Goal: Information Seeking & Learning: Check status

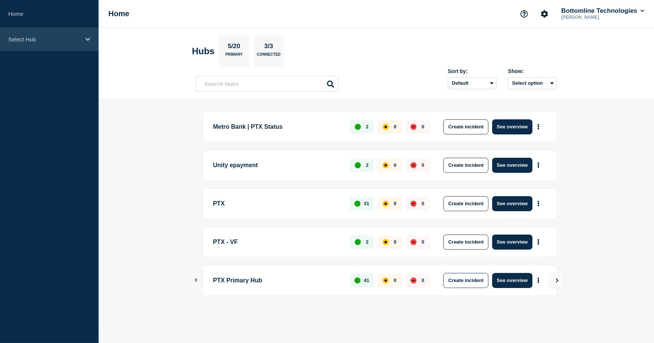
click at [83, 42] on div "Select Hub" at bounding box center [49, 39] width 99 height 23
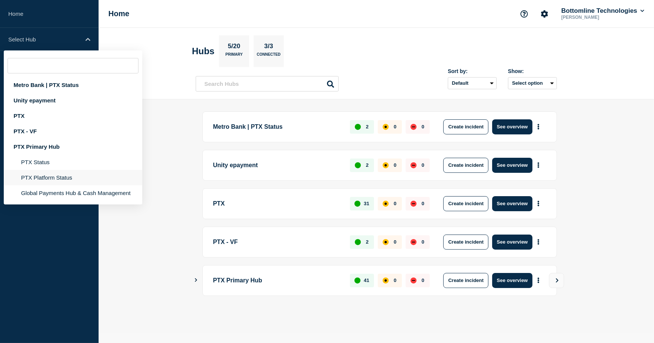
click at [53, 185] on li "PTX Platform Status" at bounding box center [73, 192] width 139 height 15
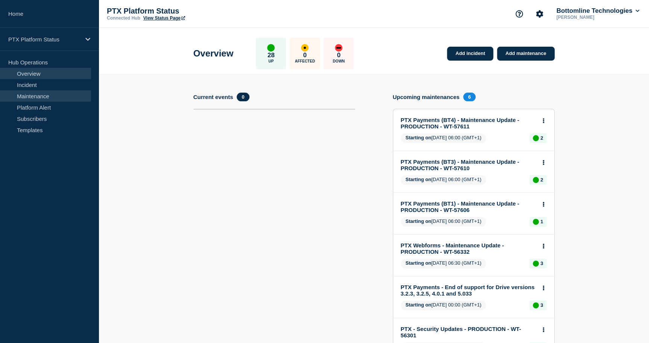
click at [34, 95] on link "Maintenance" at bounding box center [45, 95] width 91 height 11
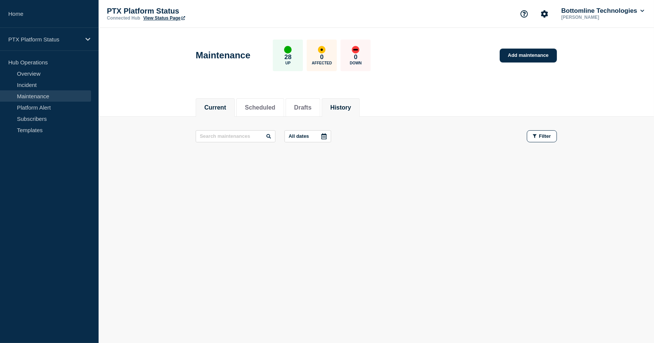
click at [350, 105] on button "History" at bounding box center [341, 107] width 21 height 7
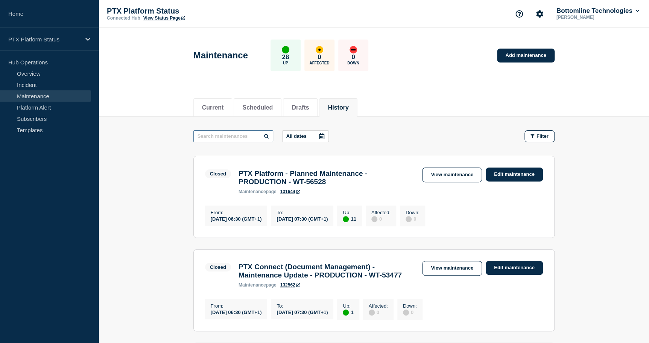
click at [216, 137] on input "text" at bounding box center [233, 136] width 80 height 12
type input "report collection"
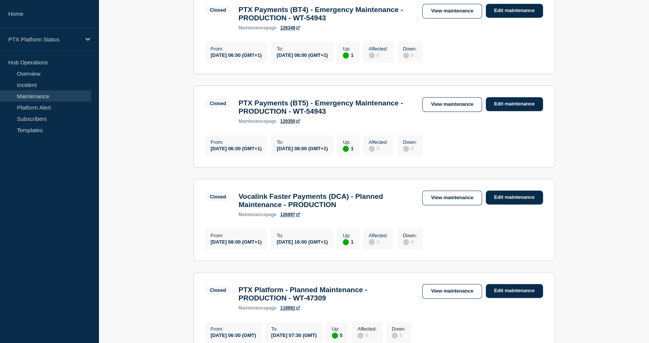
scroll to position [256, 0]
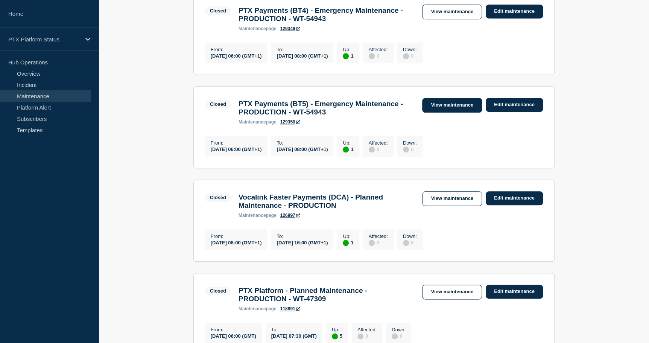
click at [443, 111] on link "View maintenance" at bounding box center [451, 105] width 59 height 15
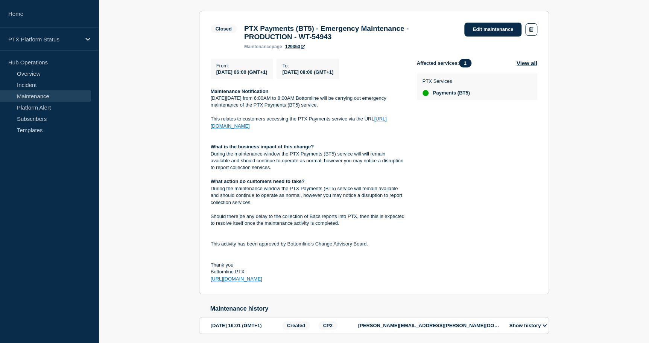
scroll to position [142, 0]
